Goal: Navigation & Orientation: Find specific page/section

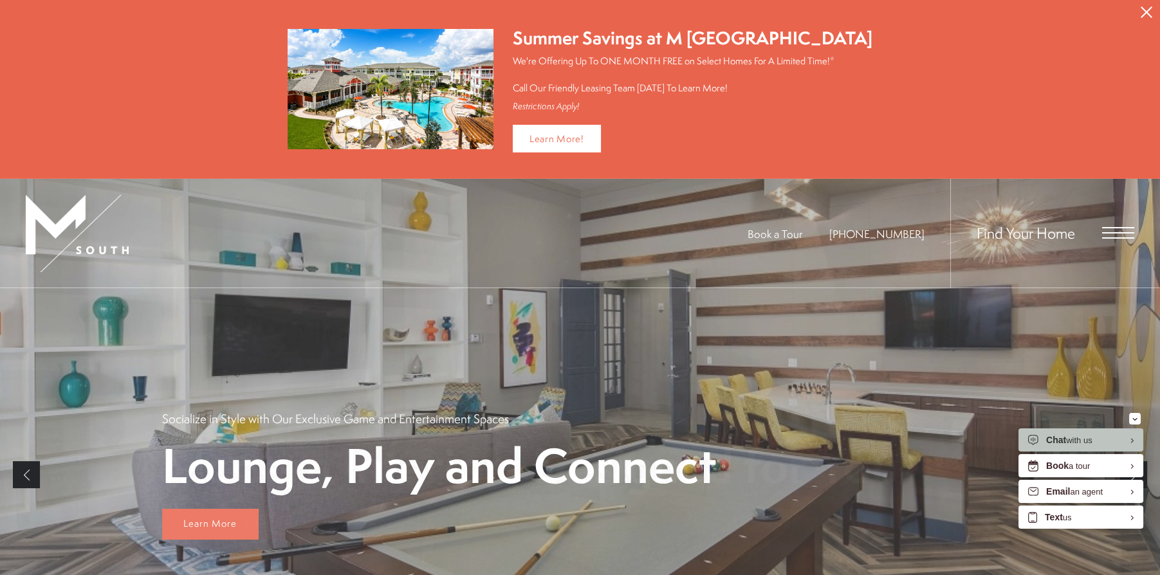
click at [1111, 227] on span "Open Menu" at bounding box center [1118, 227] width 32 height 1
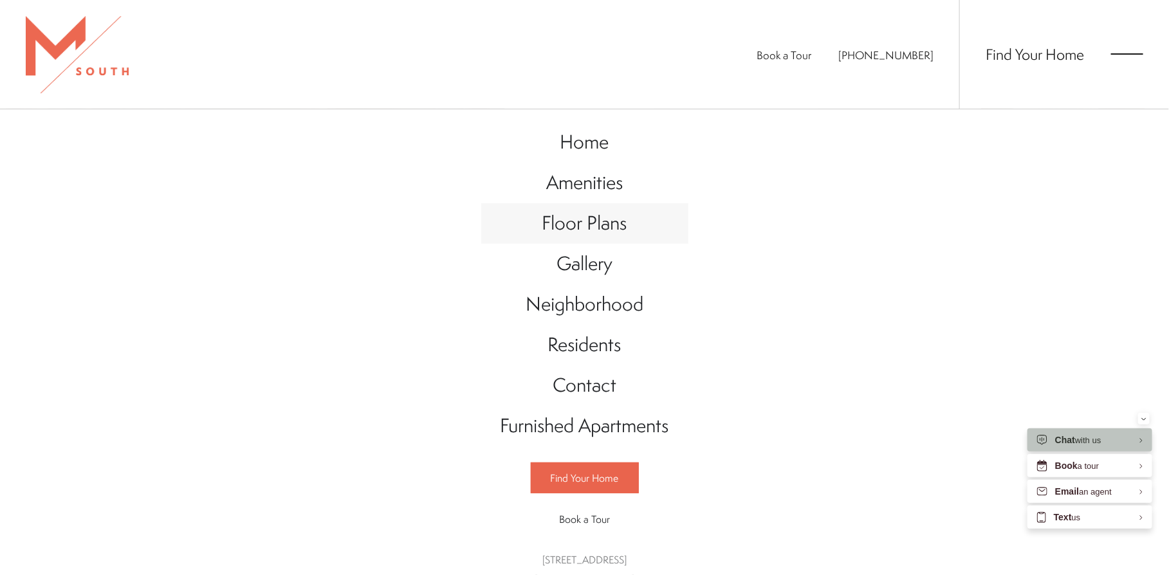
click at [593, 224] on span "Floor Plans" at bounding box center [584, 223] width 85 height 26
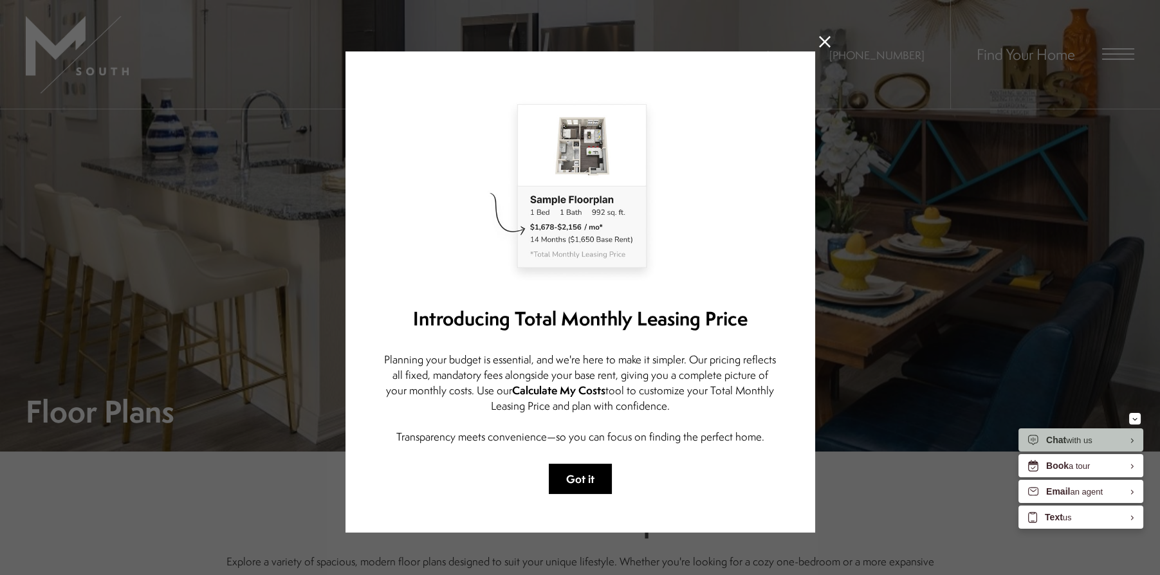
click at [571, 470] on button "Got it" at bounding box center [580, 479] width 63 height 30
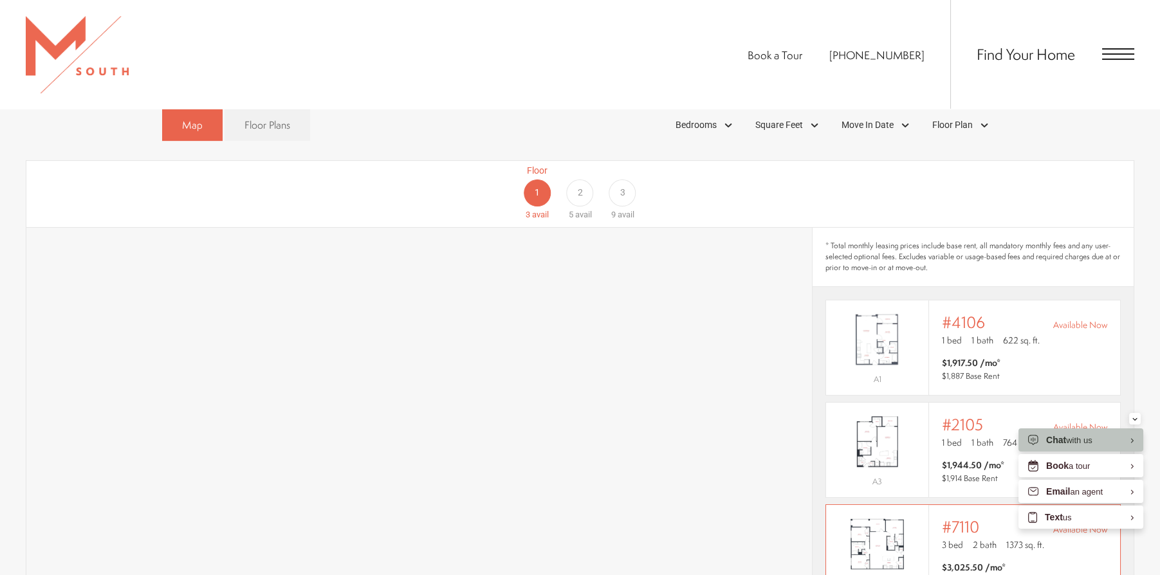
scroll to position [836, 0]
click at [583, 183] on div "2" at bounding box center [579, 196] width 27 height 27
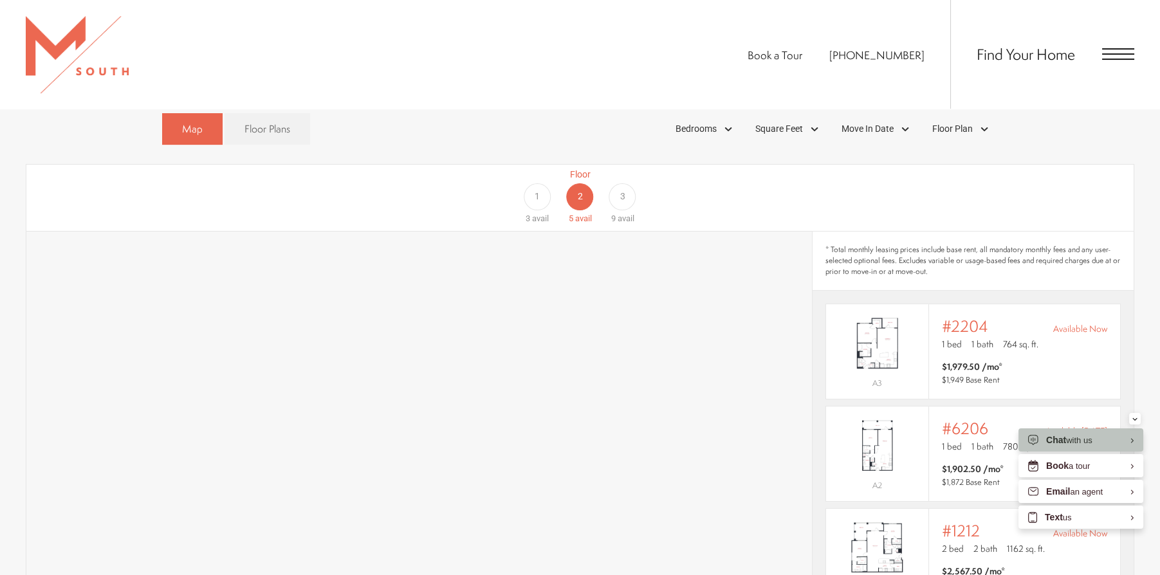
click at [620, 190] on span "3" at bounding box center [622, 197] width 5 height 14
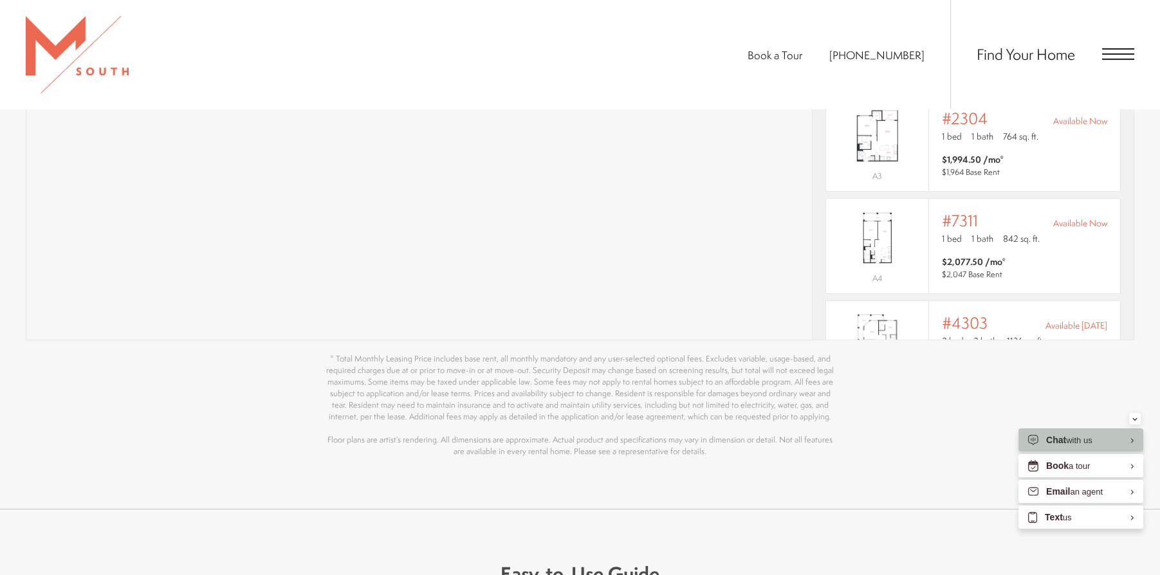
scroll to position [1222, 0]
